Goal: Transaction & Acquisition: Purchase product/service

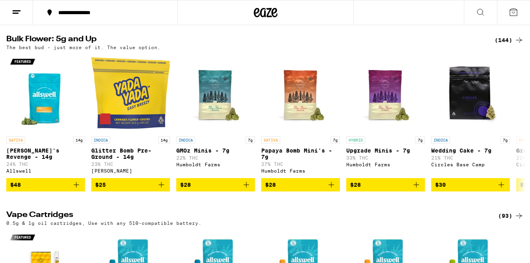
scroll to position [815, 0]
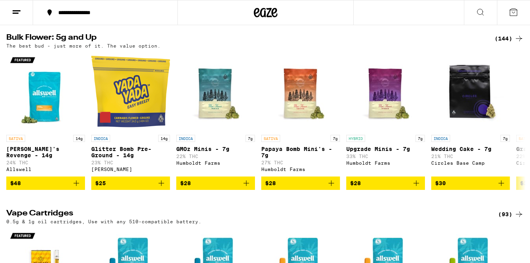
click at [503, 43] on div "(144)" at bounding box center [509, 38] width 29 height 9
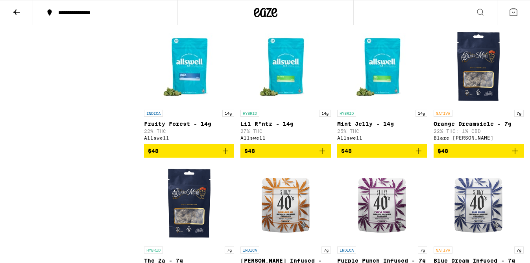
scroll to position [1522, 0]
